Goal: Find specific page/section: Find specific page/section

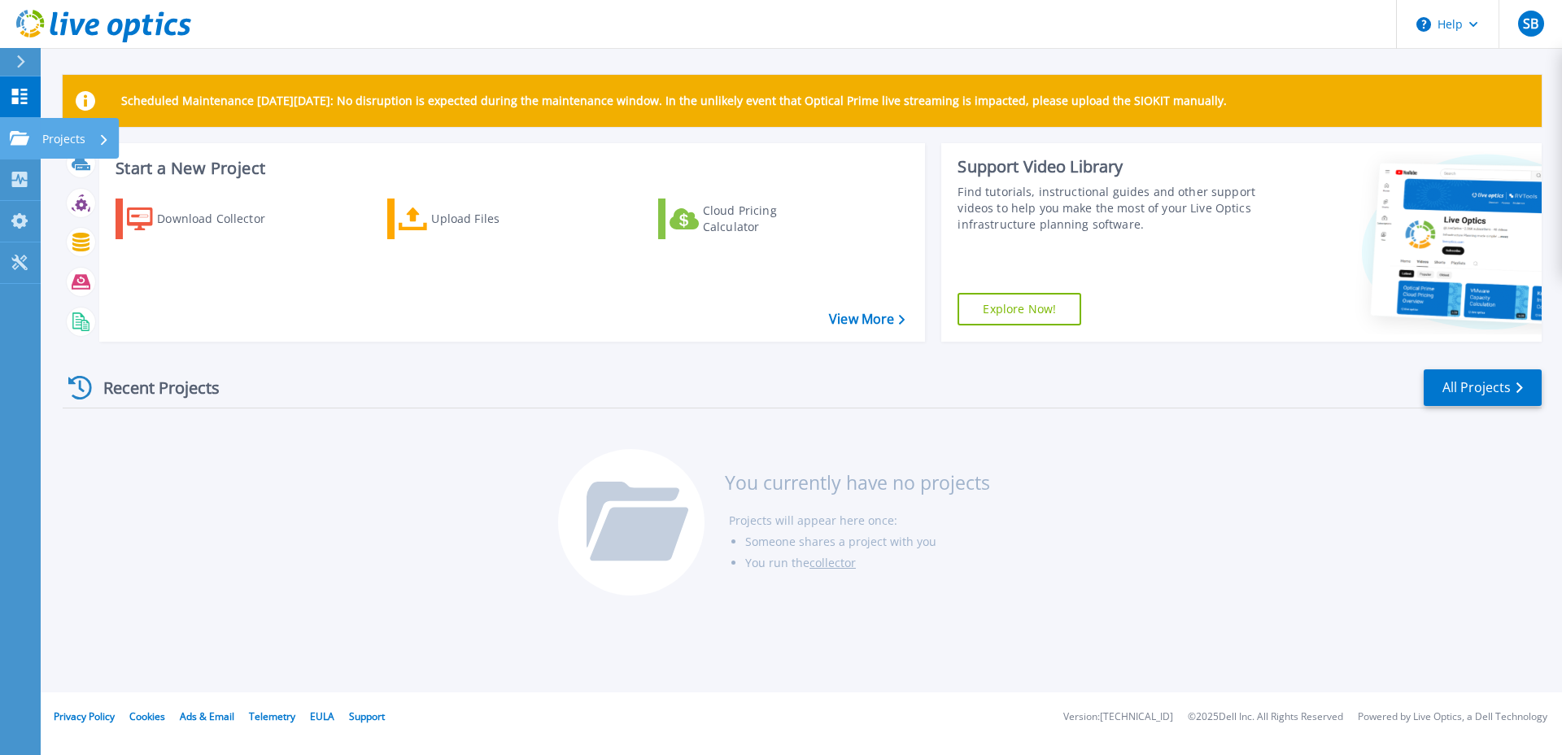
click at [36, 129] on link "Projects Projects" at bounding box center [20, 138] width 41 height 41
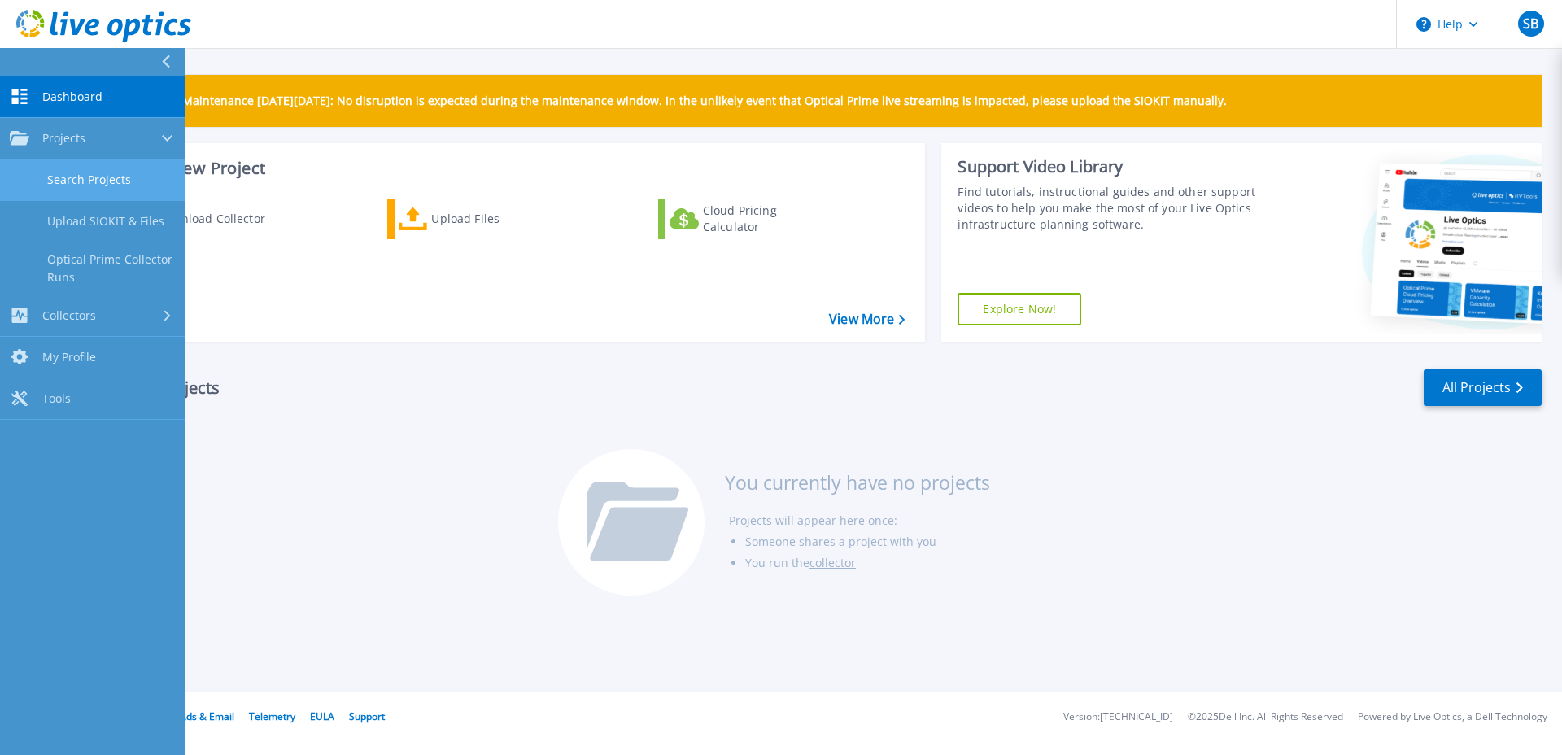
click at [126, 180] on link "Search Projects" at bounding box center [93, 179] width 186 height 41
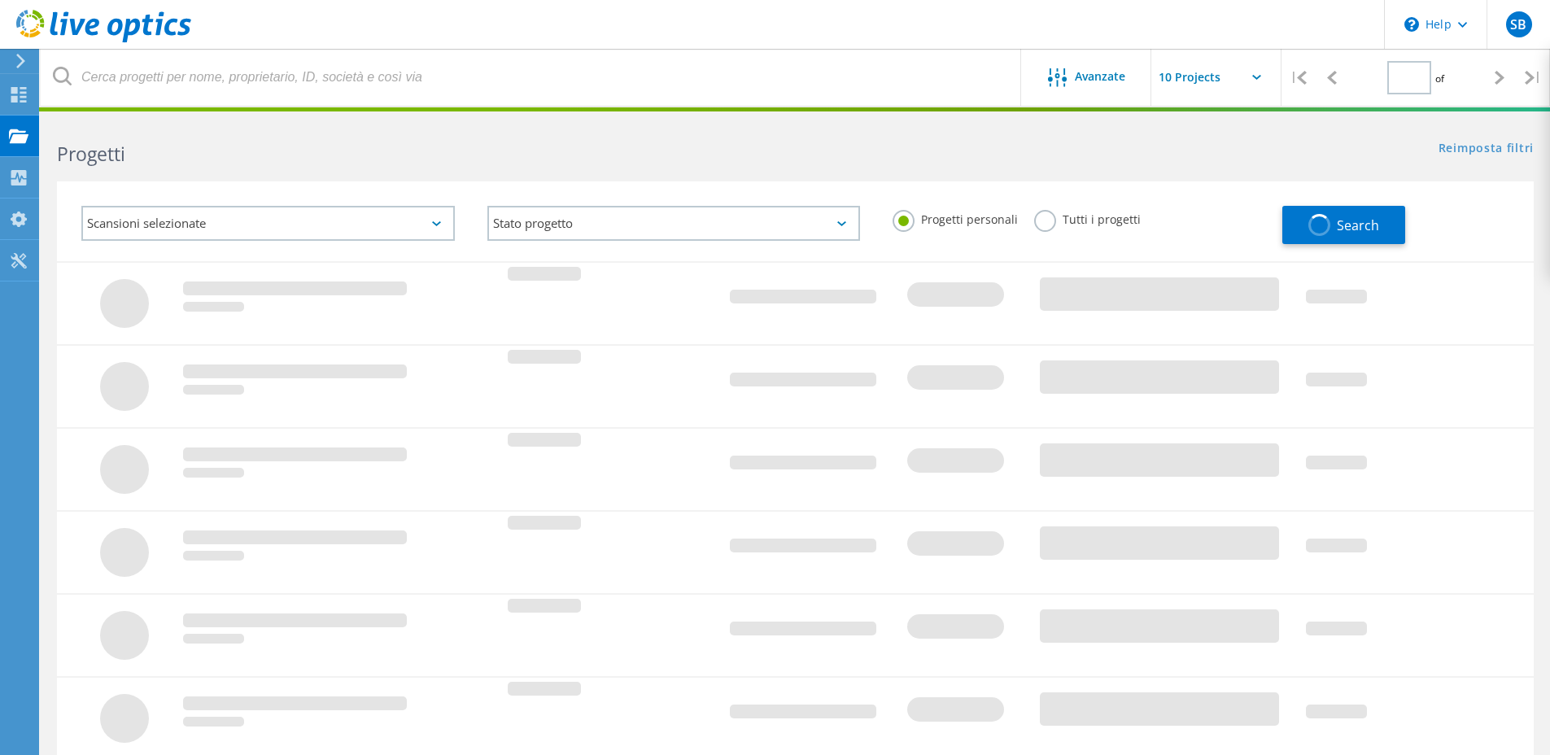
type input "1"
